Goal: Check status: Check status

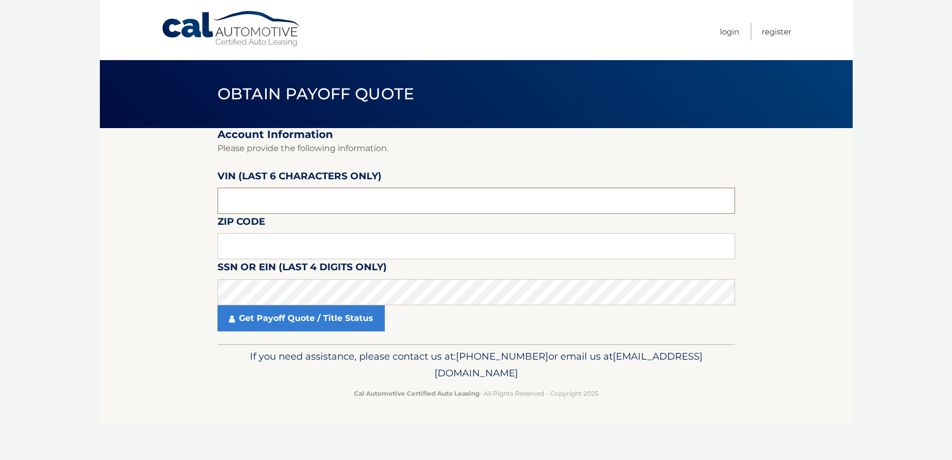
click at [290, 206] on input "text" at bounding box center [475, 201] width 517 height 26
type input "174281"
click at [334, 242] on input "text" at bounding box center [475, 246] width 517 height 26
type input "11768"
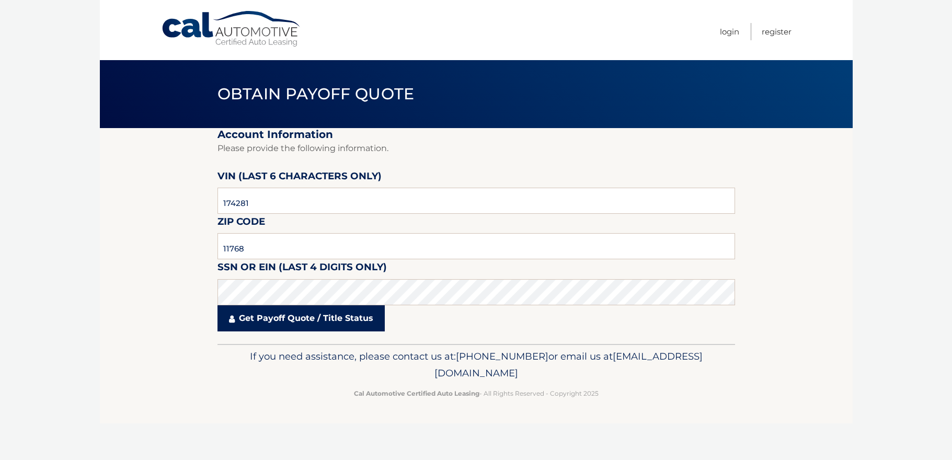
click at [297, 322] on link "Get Payoff Quote / Title Status" at bounding box center [300, 318] width 167 height 26
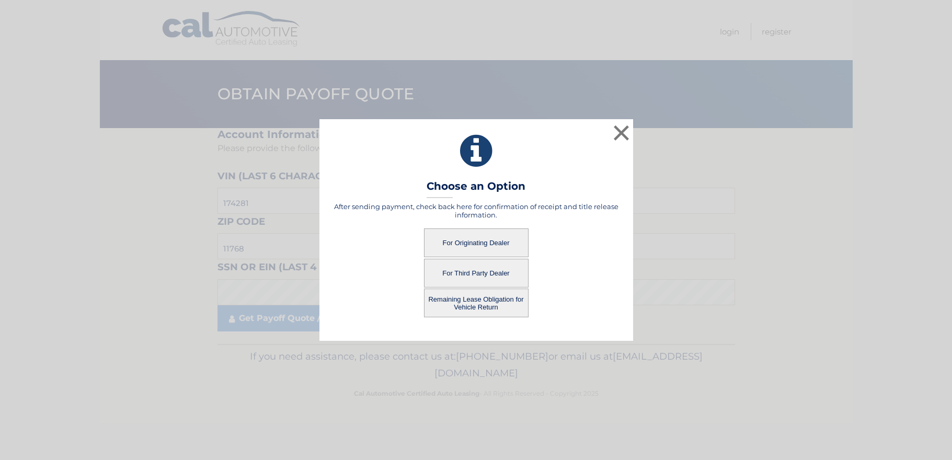
click at [502, 240] on button "For Originating Dealer" at bounding box center [476, 242] width 105 height 29
click at [481, 246] on button "For Originating Dealer" at bounding box center [476, 242] width 105 height 29
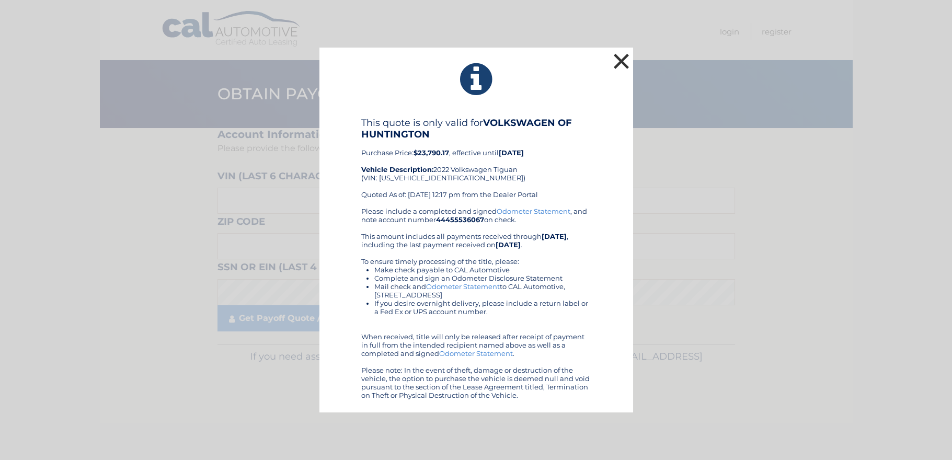
click at [621, 63] on button "×" at bounding box center [621, 61] width 21 height 21
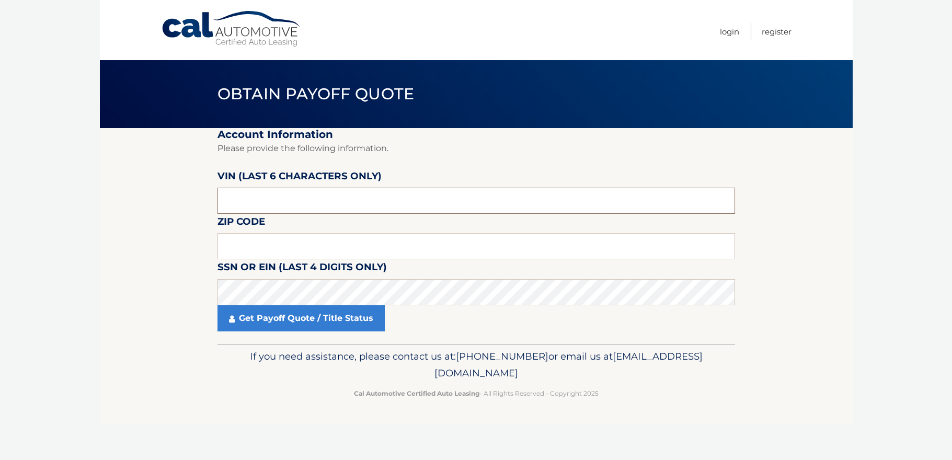
click at [368, 202] on input "text" at bounding box center [475, 201] width 517 height 26
type input "174281"
type input "11768"
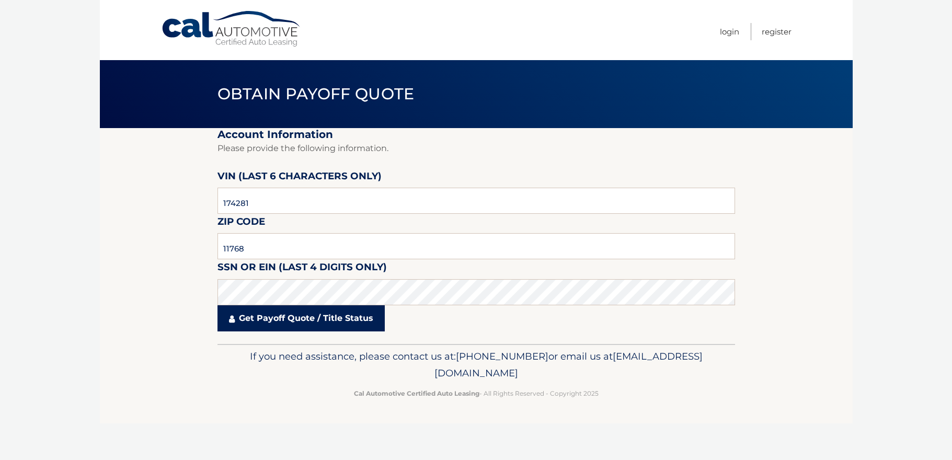
click at [362, 313] on link "Get Payoff Quote / Title Status" at bounding box center [300, 318] width 167 height 26
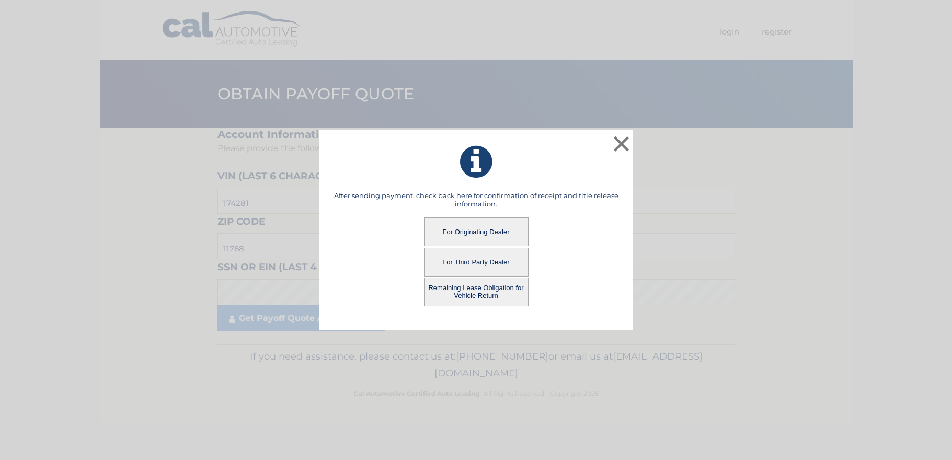
click at [485, 294] on button "Remaining Lease Obligation for Vehicle Return" at bounding box center [476, 292] width 105 height 29
click at [488, 287] on button "Remaining Lease Obligation for Vehicle Return" at bounding box center [476, 292] width 105 height 29
